Goal: Task Accomplishment & Management: Complete application form

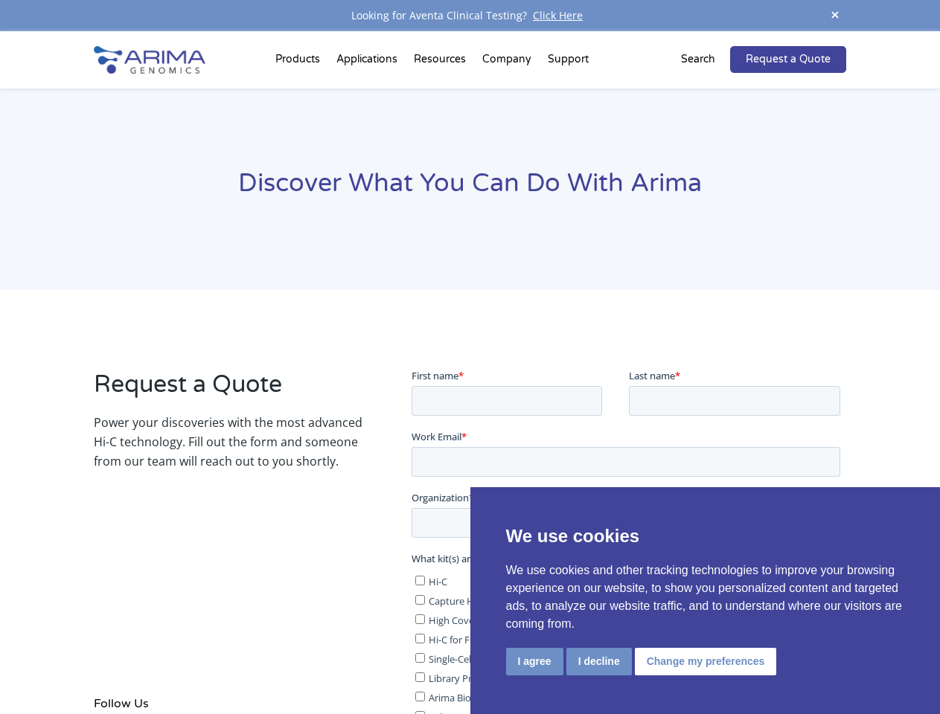
click at [470, 357] on div "Request a Quote Power your discoveries with the most advanced Hi-C technology. …" at bounding box center [470, 659] width 752 height 618
click at [534, 662] on button "I agree" at bounding box center [534, 662] width 57 height 28
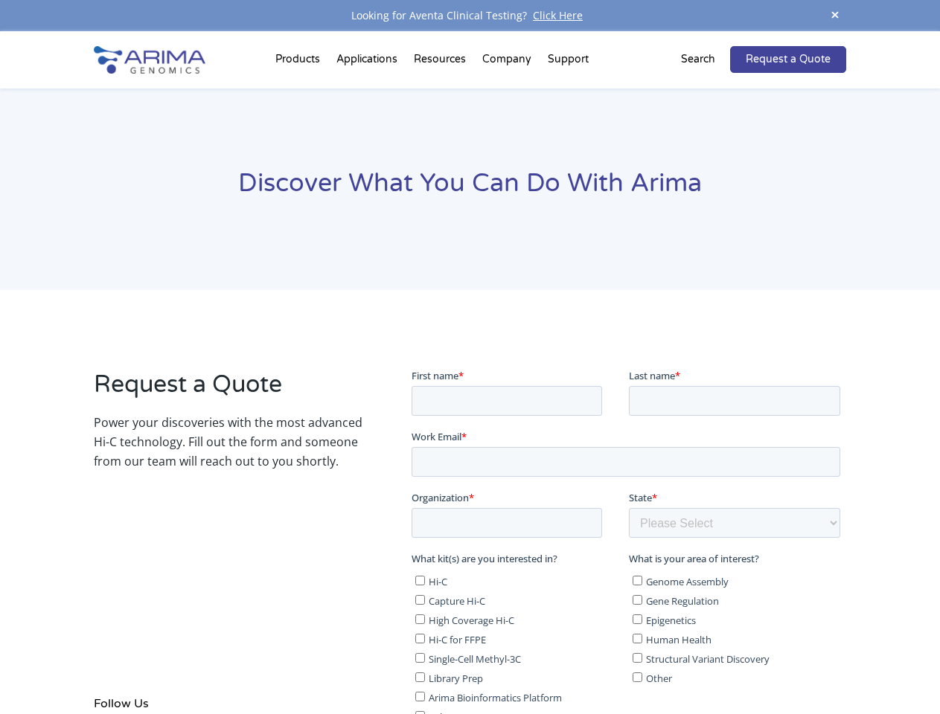
click at [598, 661] on label "Single-Cell Methyl-3C" at bounding box center [519, 658] width 208 height 15
click at [424, 661] on input "Single-Cell Methyl-3C" at bounding box center [420, 658] width 10 height 10
checkbox input "true"
click at [703, 661] on span "Structural Variant Discovery" at bounding box center [707, 659] width 124 height 13
click at [642, 661] on input "Structural Variant Discovery" at bounding box center [637, 658] width 10 height 10
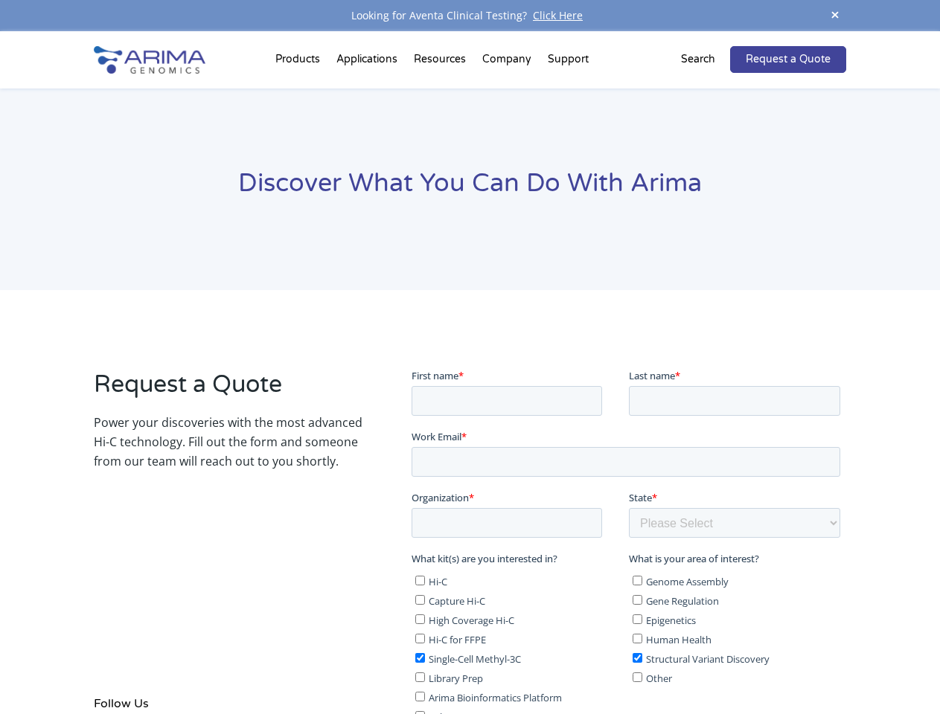
checkbox input "true"
click at [835, 16] on span at bounding box center [835, 16] width 22 height 20
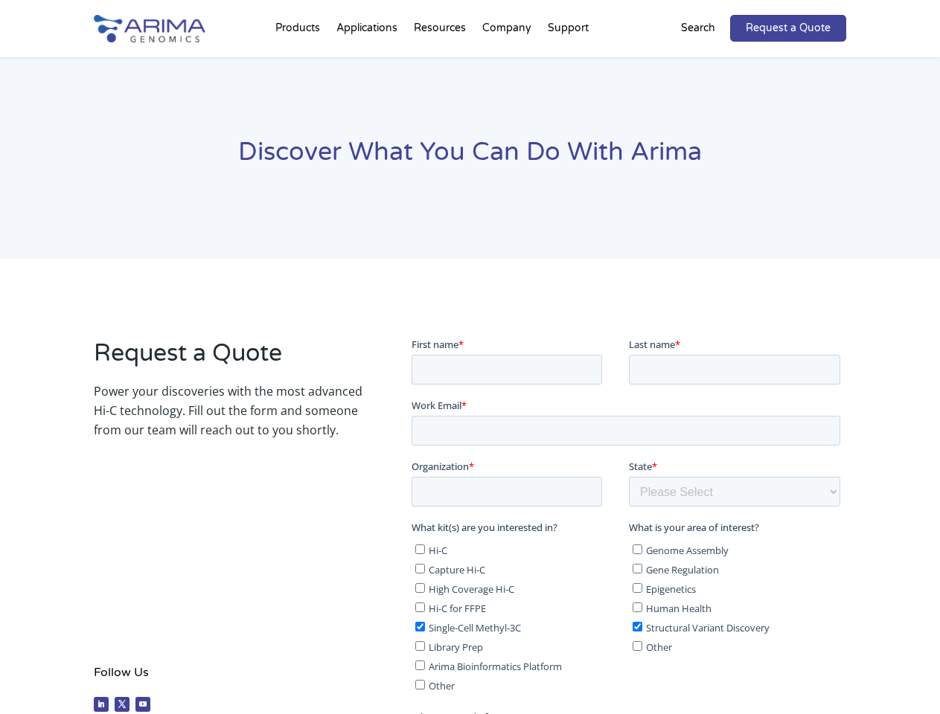
click at [300, 63] on div "Discover What You Can Do With Arima" at bounding box center [470, 158] width 940 height 202
click at [441, 63] on div "Discover What You Can Do With Arima" at bounding box center [470, 158] width 940 height 202
click at [508, 63] on div "Discover What You Can Do With Arima" at bounding box center [470, 158] width 940 height 202
click at [568, 63] on div "Discover What You Can Do With Arima" at bounding box center [470, 158] width 940 height 202
click at [707, 60] on div "Discover What You Can Do With Arima" at bounding box center [470, 158] width 940 height 202
